Goal: Navigation & Orientation: Find specific page/section

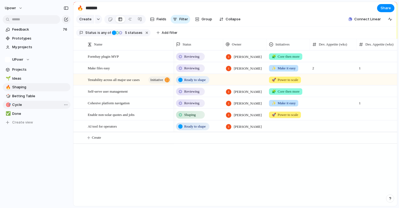
click at [24, 104] on span "Cycle" at bounding box center [40, 104] width 56 height 5
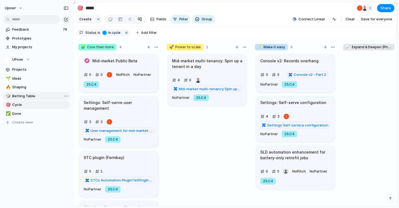
click at [38, 97] on span "Betting Table" at bounding box center [40, 95] width 56 height 5
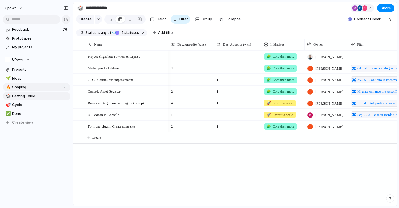
click at [30, 88] on span "Shaping" at bounding box center [40, 86] width 56 height 5
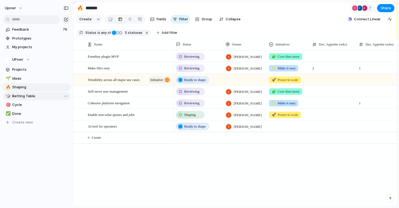
click at [30, 97] on span "Betting Table" at bounding box center [40, 95] width 56 height 5
type input "**********"
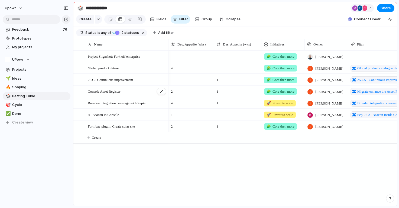
click at [117, 92] on span "Console Asset Register" at bounding box center [104, 91] width 33 height 6
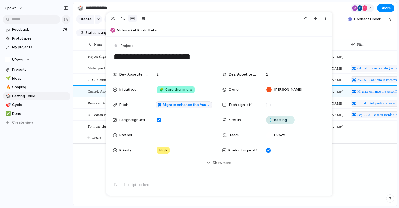
click at [84, 156] on div "Project Slignshot: Fork off enterprise Global product dataset 25.C5 Continuous …" at bounding box center [234, 128] width 323 height 156
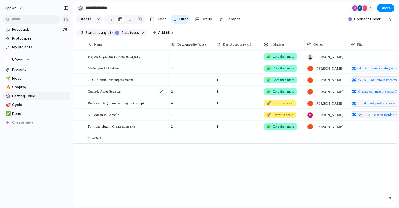
click at [117, 91] on span "Console Asset Register" at bounding box center [104, 91] width 33 height 6
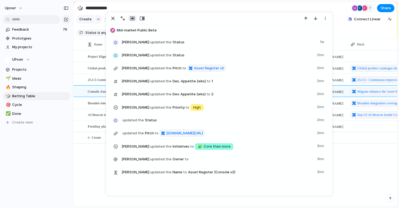
scroll to position [314, 0]
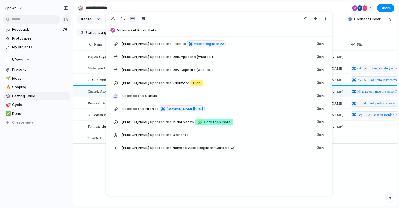
click at [80, 159] on div "Project Slignshot: Fork off enterprise Global product dataset 25.C5 Continuous …" at bounding box center [234, 128] width 323 height 156
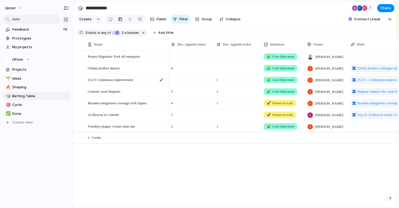
click at [113, 83] on div "25.C5 Continuous improvement" at bounding box center [127, 79] width 79 height 11
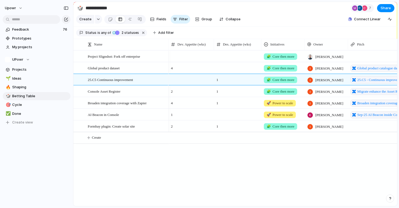
click at [87, 163] on div "Project Slignshot: Fork off enterprise Global product dataset 25.C5 Continuous …" at bounding box center [234, 128] width 323 height 156
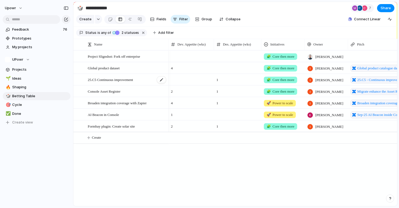
click at [129, 80] on span "25.C5 Continuous improvement" at bounding box center [110, 79] width 45 height 6
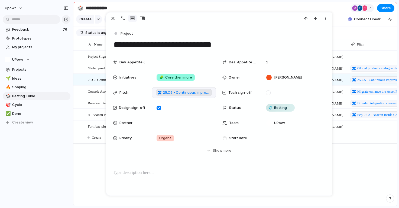
click at [184, 93] on span "25.C5 - Continuous improvement pitch items" at bounding box center [186, 92] width 47 height 5
click at [86, 90] on div at bounding box center [81, 91] width 15 height 11
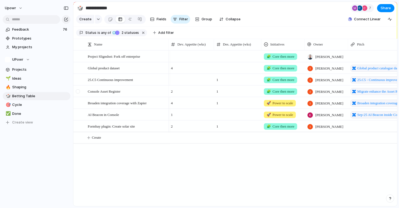
click at [87, 91] on div at bounding box center [81, 91] width 15 height 11
click at [102, 90] on span "Console Asset Register" at bounding box center [104, 91] width 33 height 6
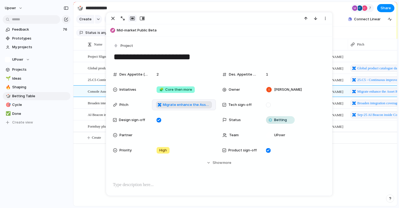
click at [180, 105] on span "Migrate enhance the Asset Register" at bounding box center [186, 104] width 47 height 5
